Goal: Task Accomplishment & Management: Manage account settings

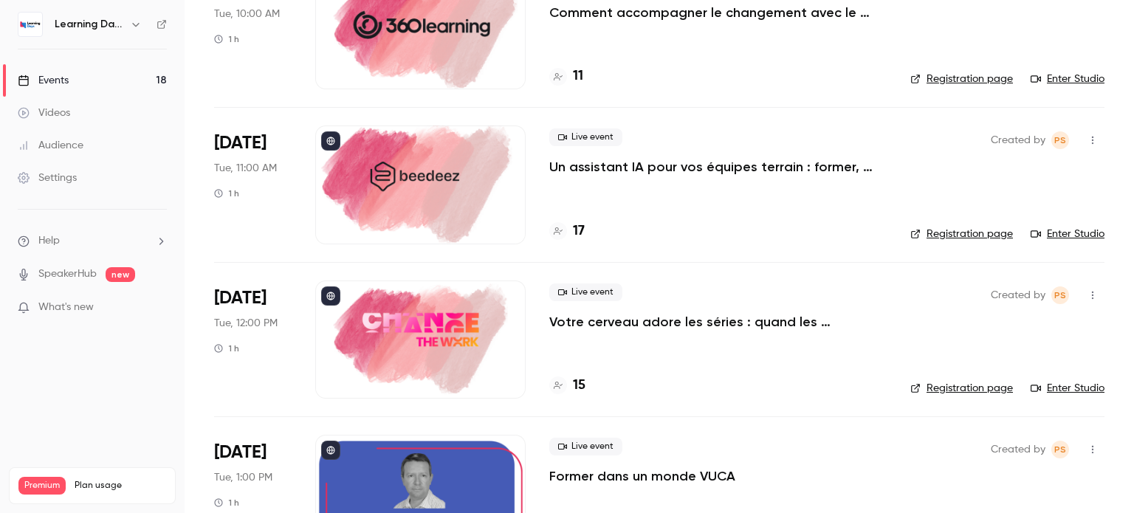
scroll to position [173, 0]
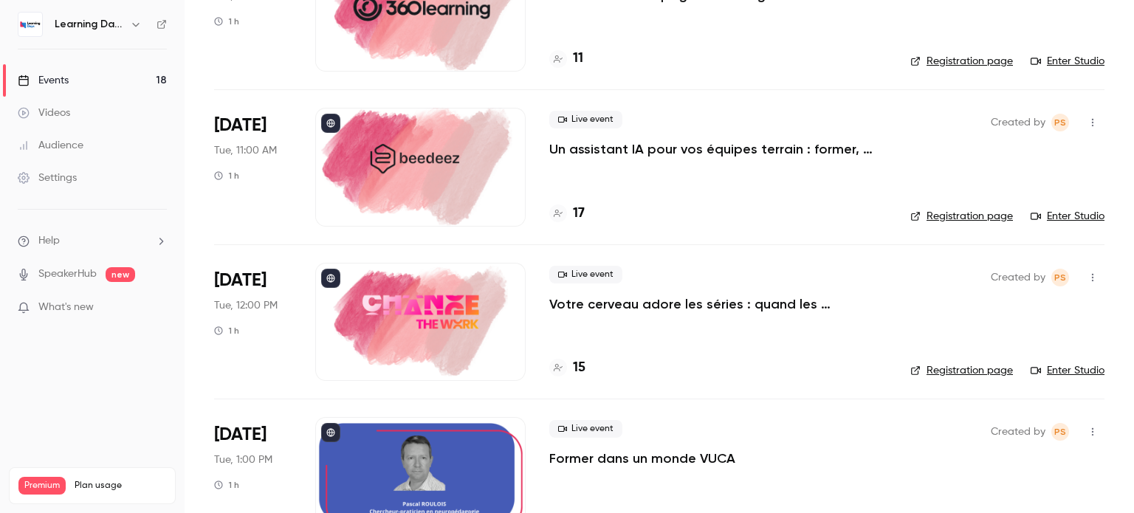
click at [424, 309] on div at bounding box center [420, 322] width 210 height 118
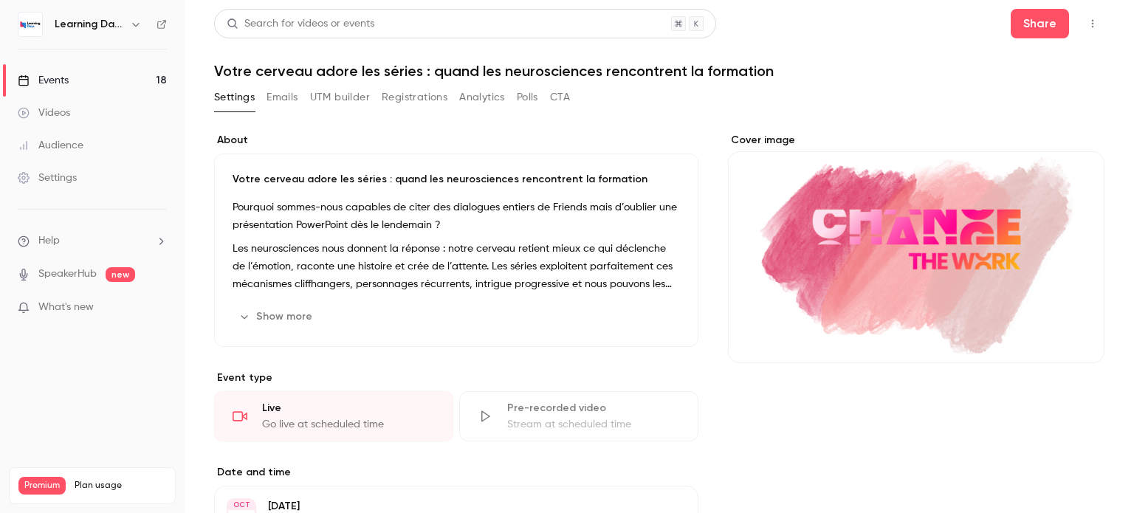
click at [894, 227] on div "Cover image" at bounding box center [916, 248] width 376 height 230
click at [0, 0] on input "Cover image" at bounding box center [0, 0] width 0 height 0
click at [1072, 332] on icon "Cover image" at bounding box center [1078, 337] width 16 height 12
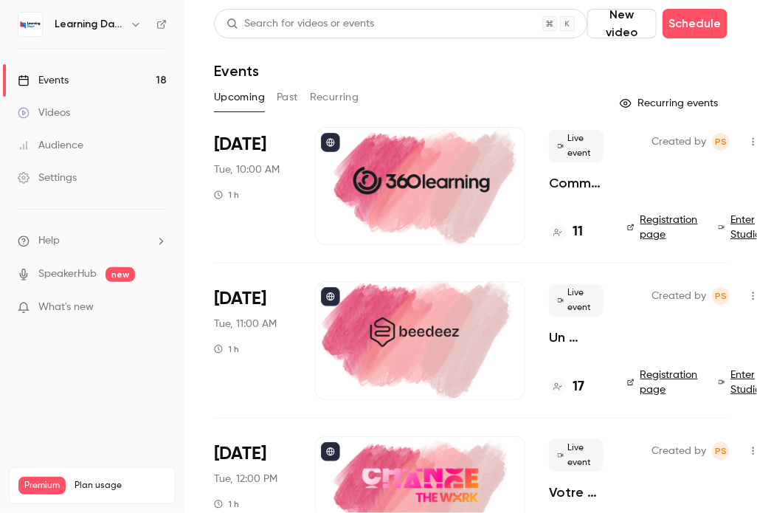
click at [203, 14] on main "Search for videos or events New video Schedule Events Upcoming Past Recurring R…" at bounding box center [471, 256] width 573 height 513
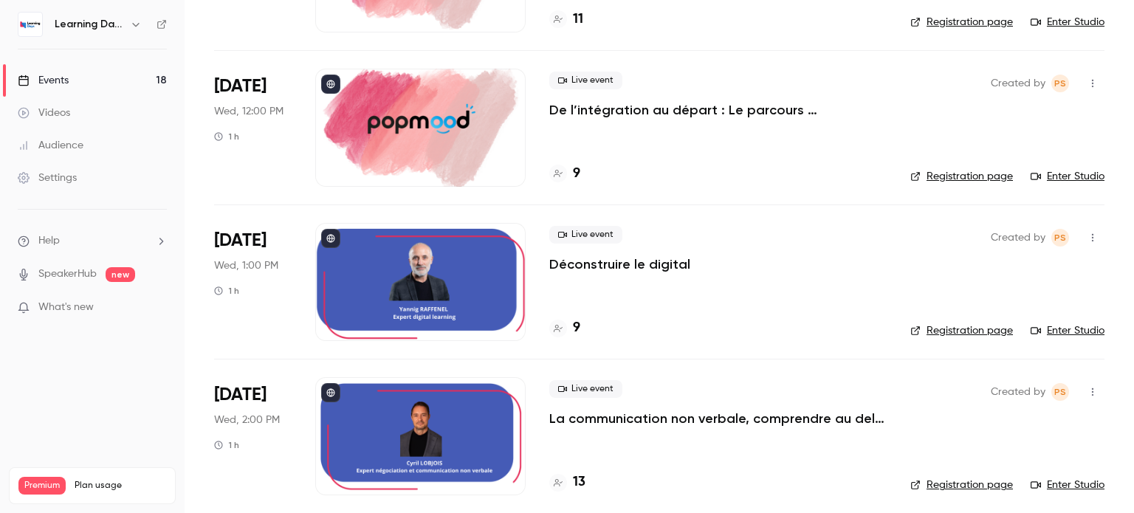
scroll to position [1172, 0]
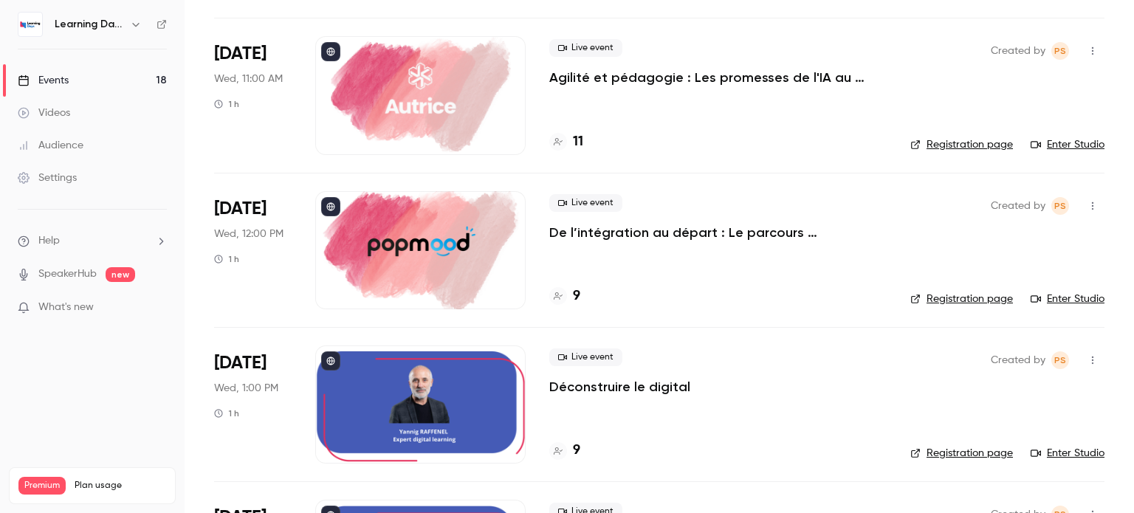
click at [447, 230] on div at bounding box center [420, 250] width 210 height 118
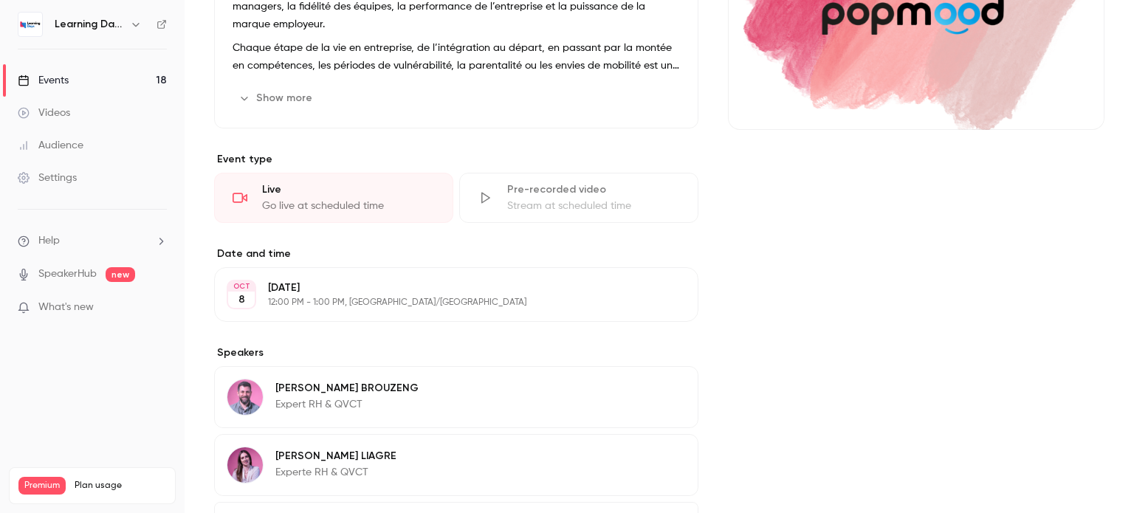
scroll to position [372, 0]
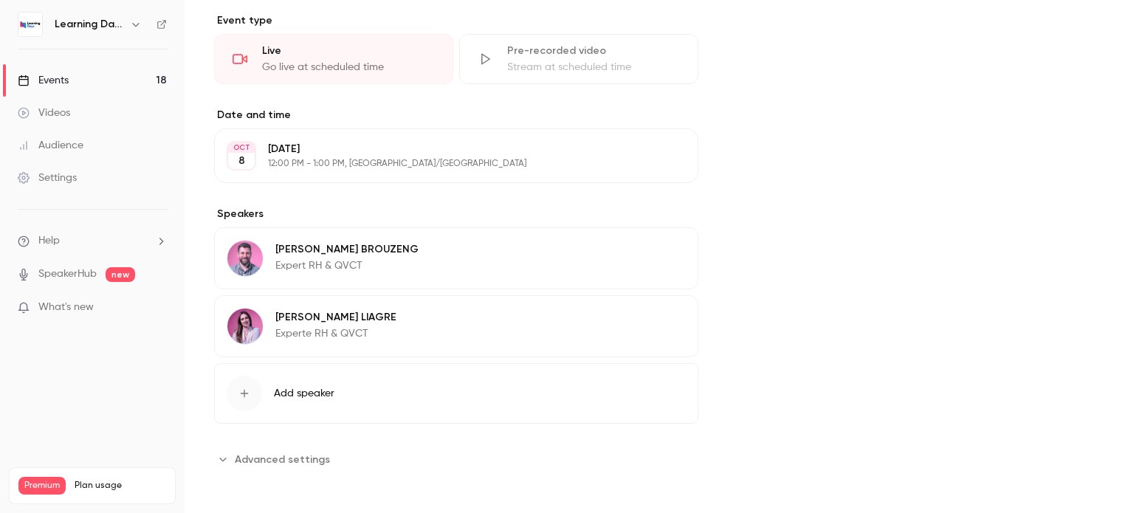
click at [306, 248] on p "Yoann BROUZENG" at bounding box center [346, 249] width 143 height 15
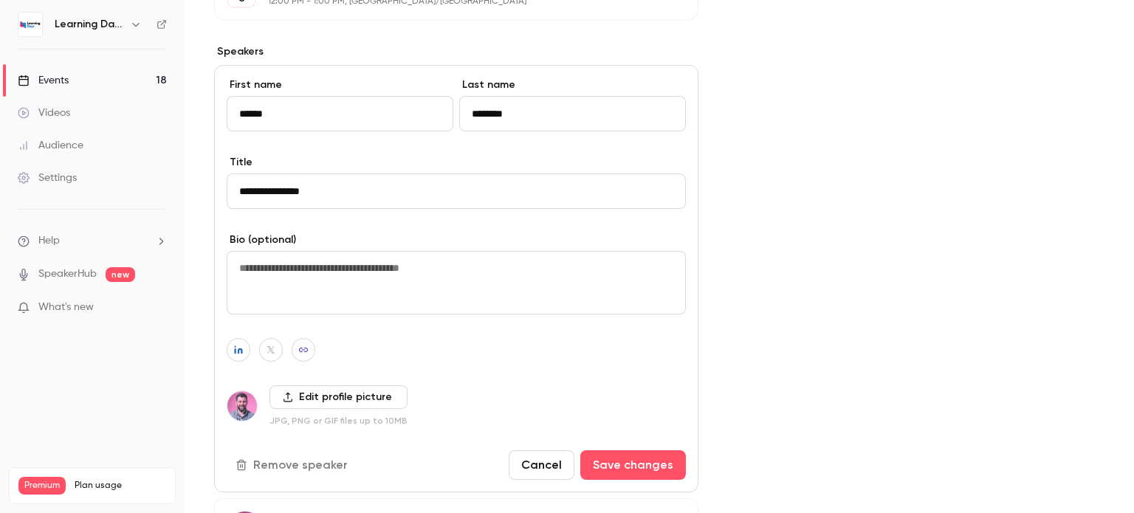
scroll to position [534, 0]
click at [163, 23] on icon at bounding box center [161, 24] width 10 height 10
